Goal: Task Accomplishment & Management: Manage account settings

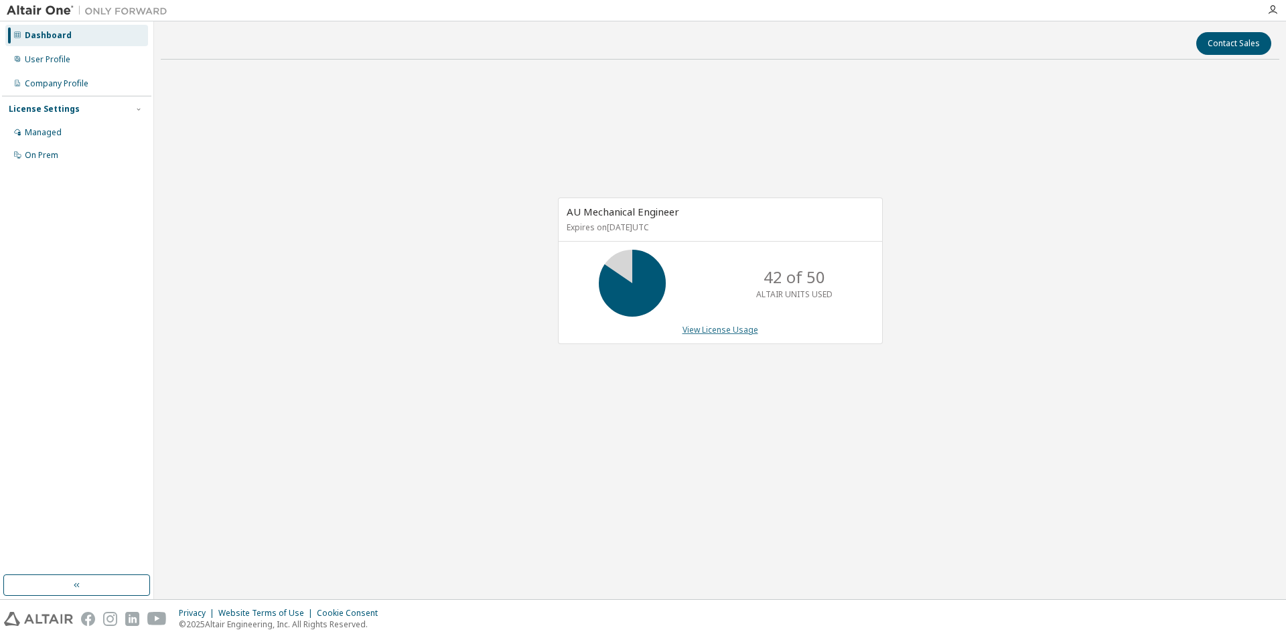
click at [740, 328] on link "View License Usage" at bounding box center [721, 329] width 76 height 11
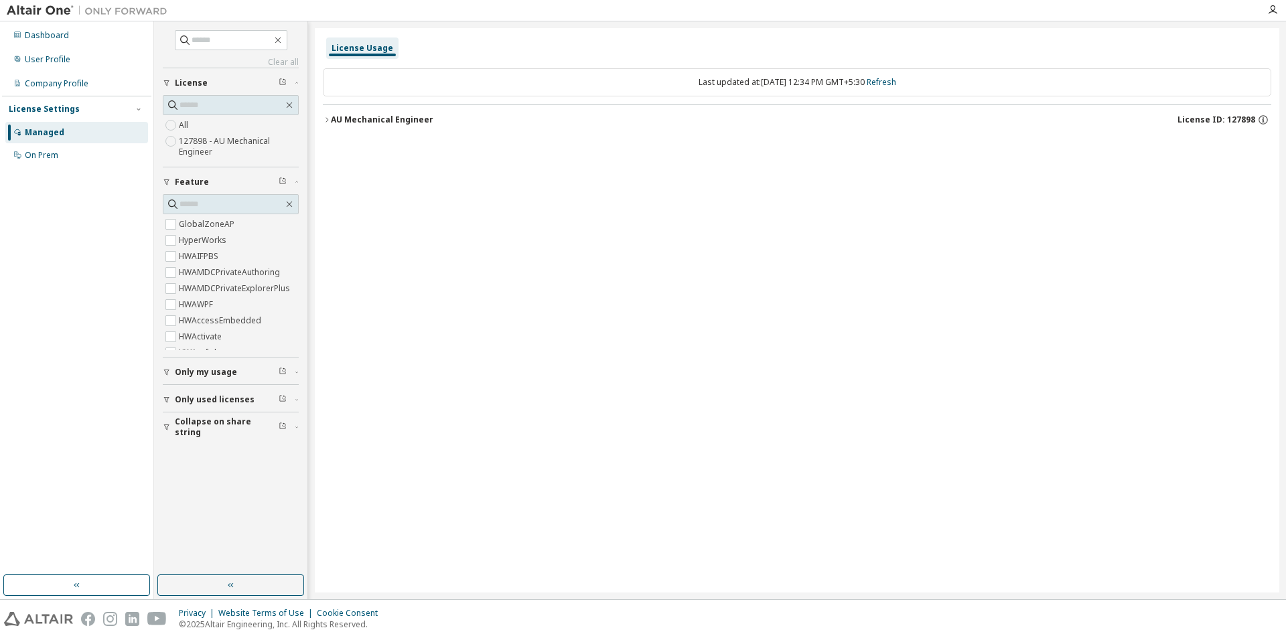
click at [358, 122] on div "AU Mechanical Engineer" at bounding box center [382, 120] width 102 height 11
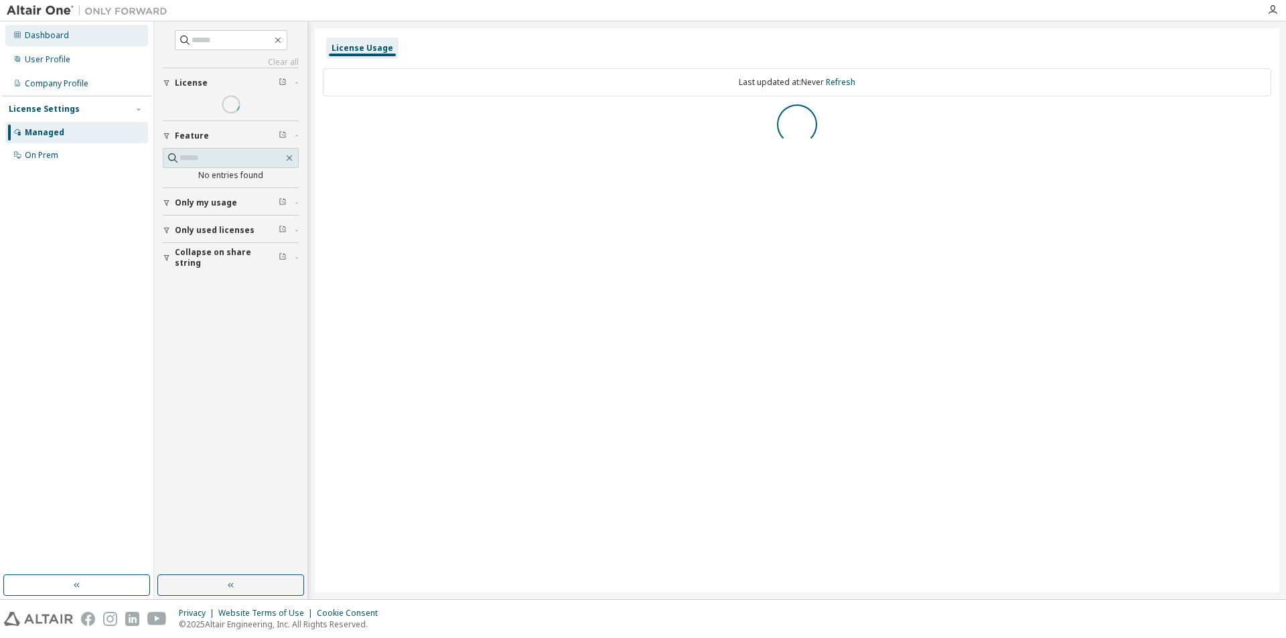
click at [51, 38] on div "Dashboard" at bounding box center [47, 35] width 44 height 11
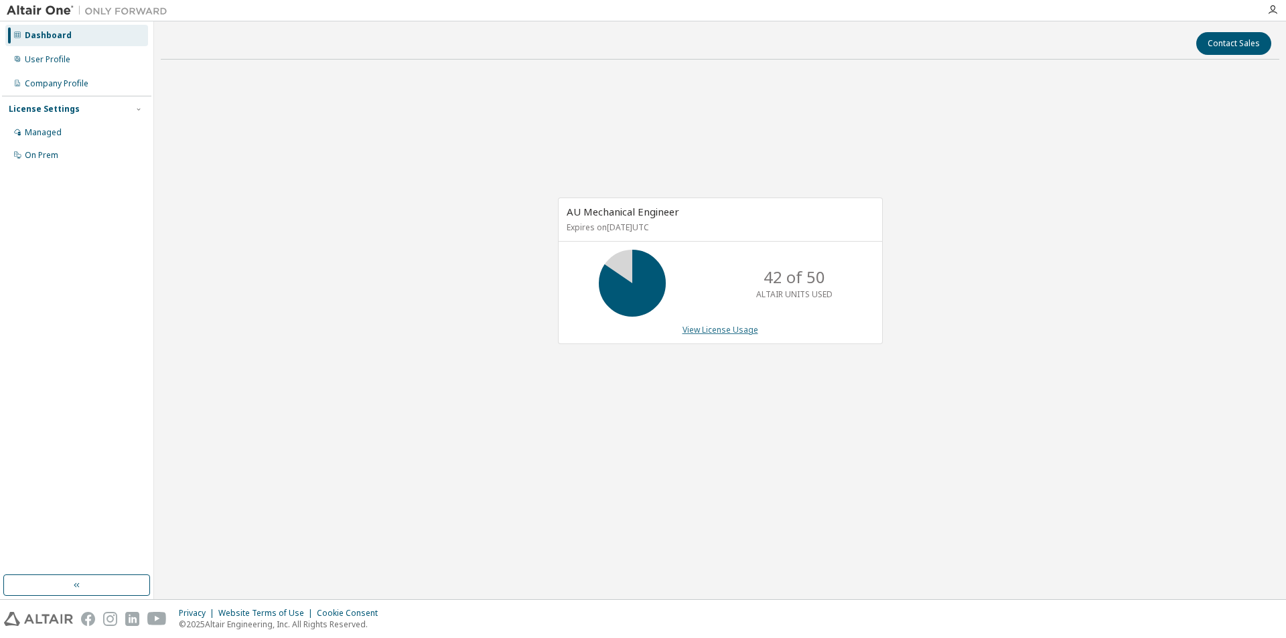
click at [736, 328] on link "View License Usage" at bounding box center [721, 329] width 76 height 11
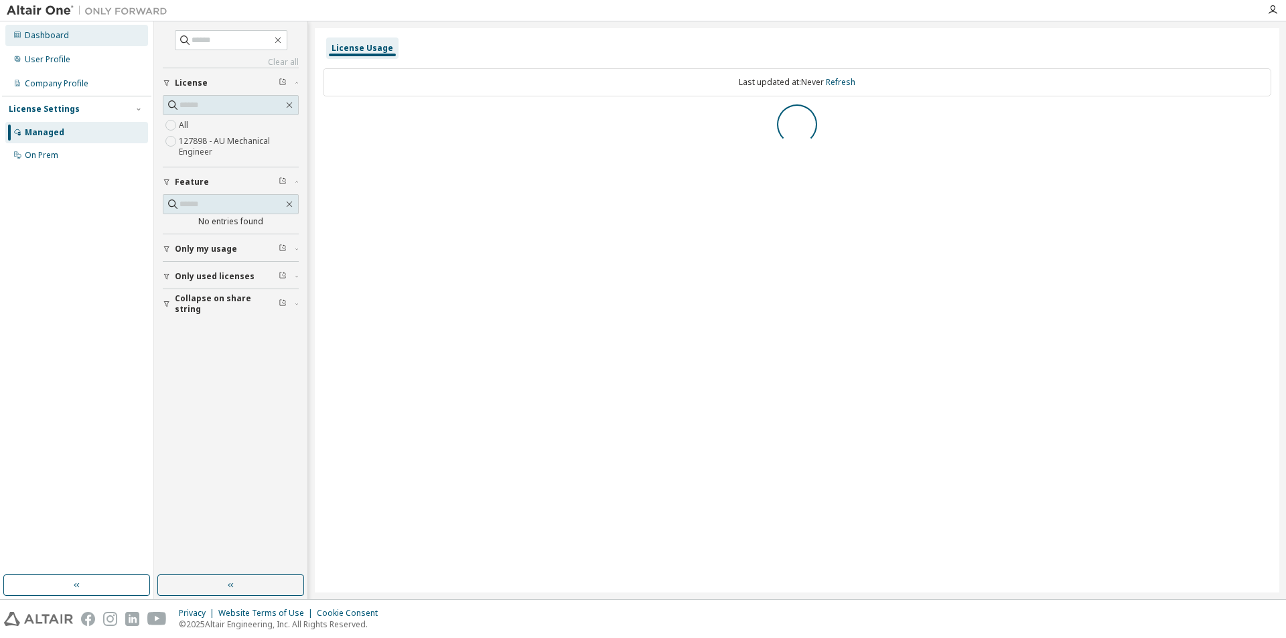
click at [68, 42] on div "Dashboard" at bounding box center [76, 35] width 143 height 21
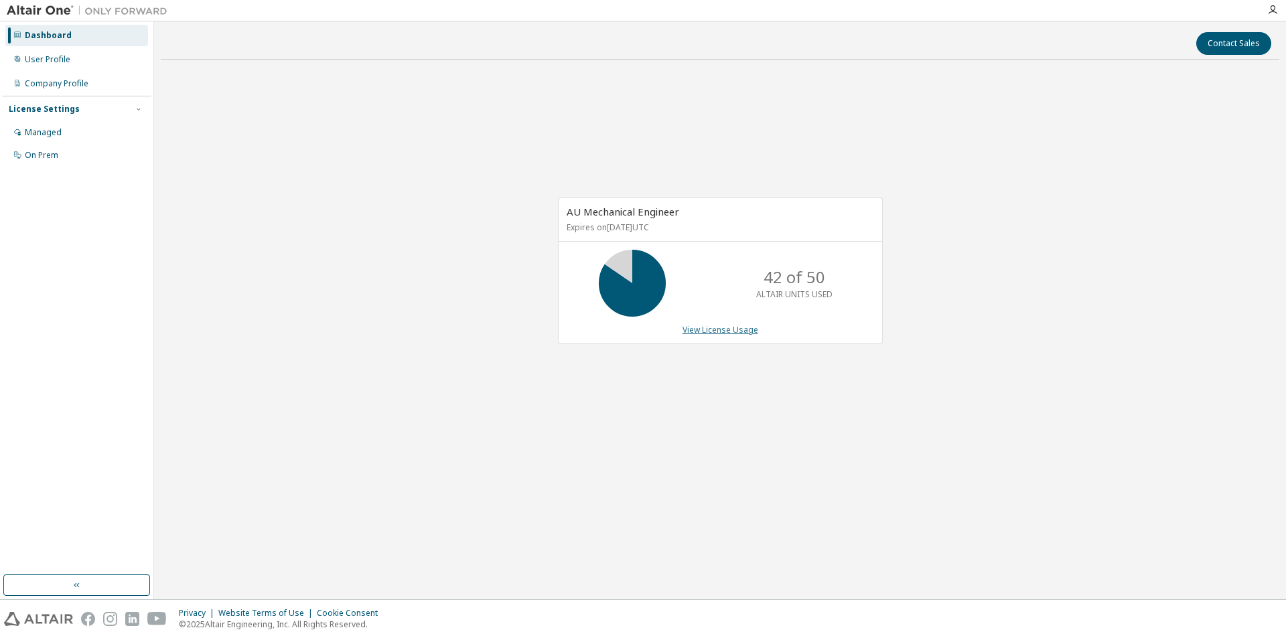
click at [722, 330] on link "View License Usage" at bounding box center [721, 329] width 76 height 11
